Goal: Check status: Check status

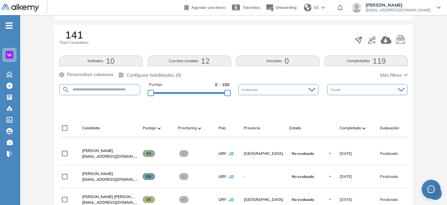
click at [266, 104] on div at bounding box center [235, 108] width 348 height 19
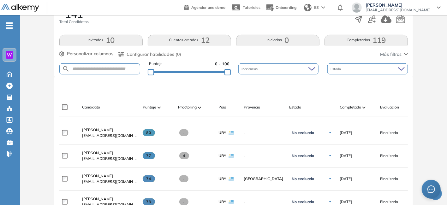
scroll to position [126, 0]
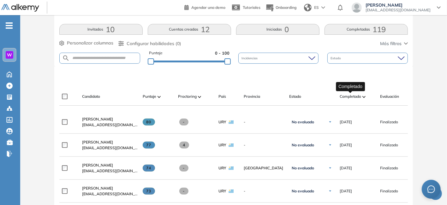
click at [345, 95] on span "Completado" at bounding box center [349, 97] width 21 height 6
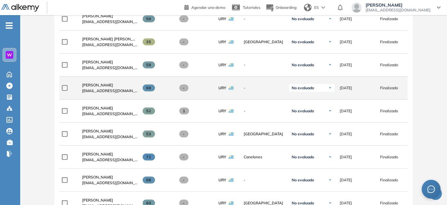
scroll to position [0, 0]
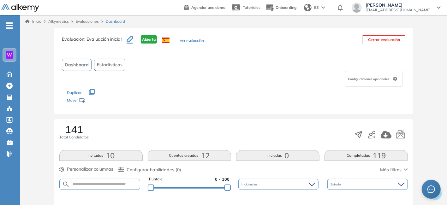
click at [89, 24] on div "Evaluaciones" at bounding box center [88, 22] width 30 height 6
click at [86, 21] on link "Evaluaciones" at bounding box center [87, 21] width 23 height 5
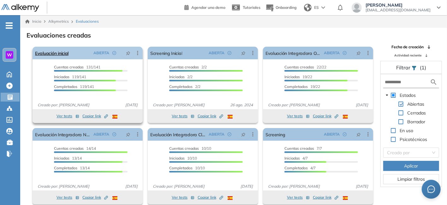
click at [138, 54] on icon at bounding box center [137, 53] width 6 height 6
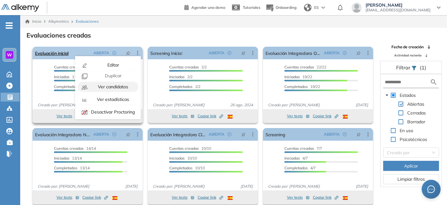
click at [120, 87] on span "Ver candidatos" at bounding box center [113, 87] width 32 height 6
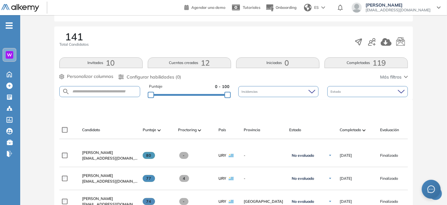
scroll to position [126, 0]
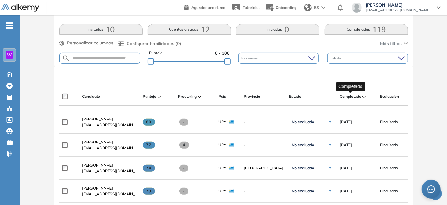
click at [347, 97] on span "Completado" at bounding box center [349, 97] width 21 height 6
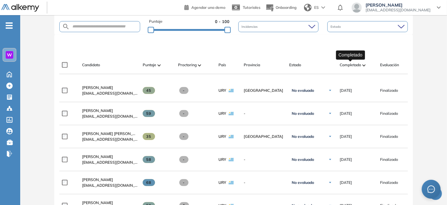
click at [359, 66] on span "Completado" at bounding box center [349, 65] width 21 height 6
click at [359, 65] on span "Completado" at bounding box center [349, 65] width 21 height 6
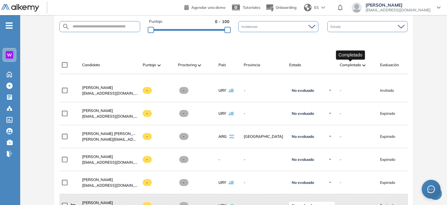
click at [351, 65] on span "Completado" at bounding box center [349, 65] width 21 height 6
